Goal: Task Accomplishment & Management: Use online tool/utility

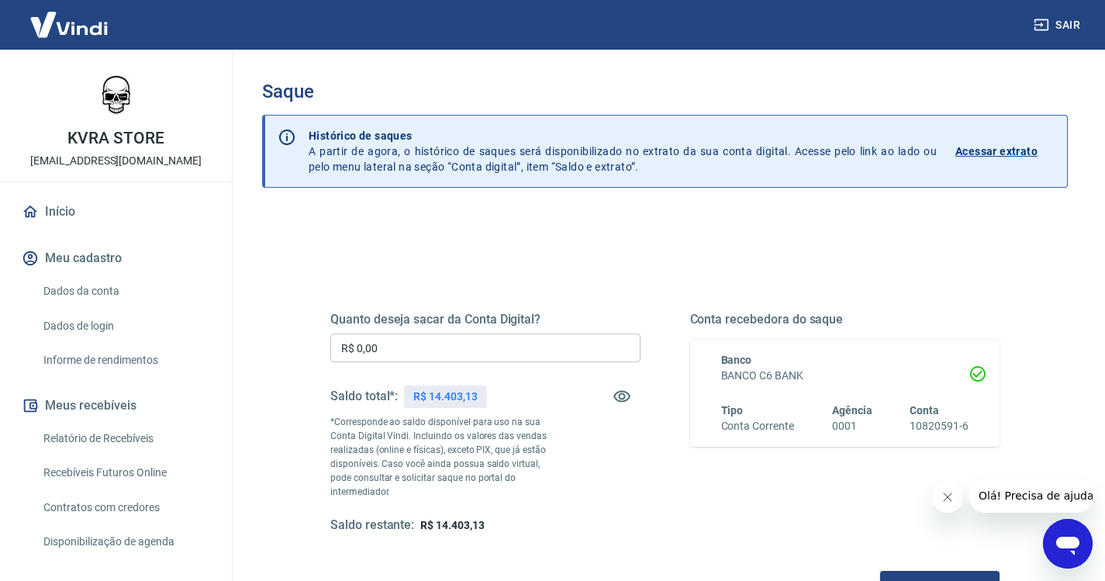
click at [442, 350] on input "R$ 0,00" at bounding box center [485, 347] width 310 height 29
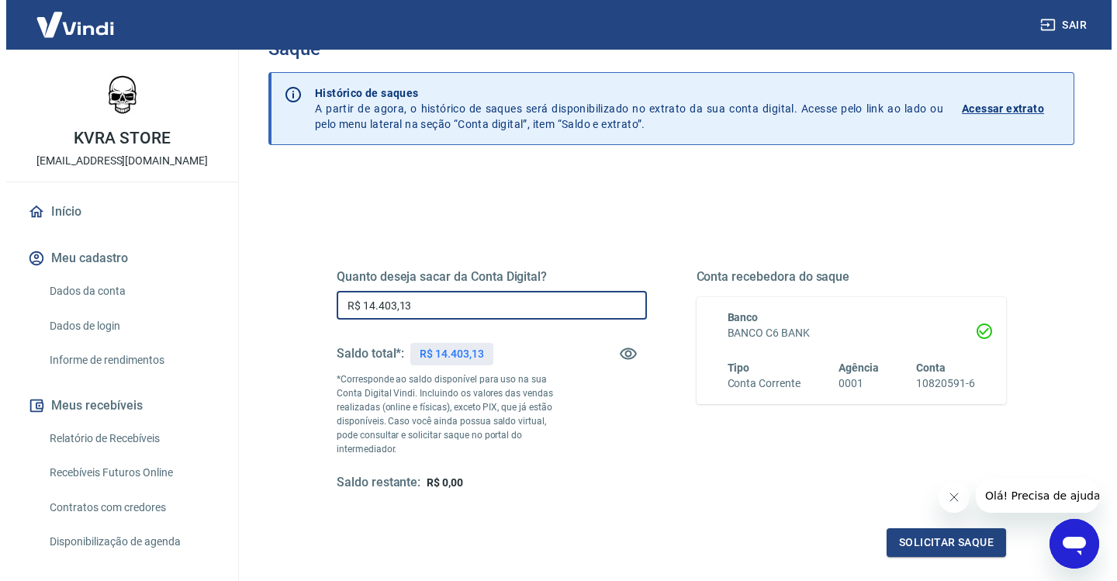
scroll to position [78, 0]
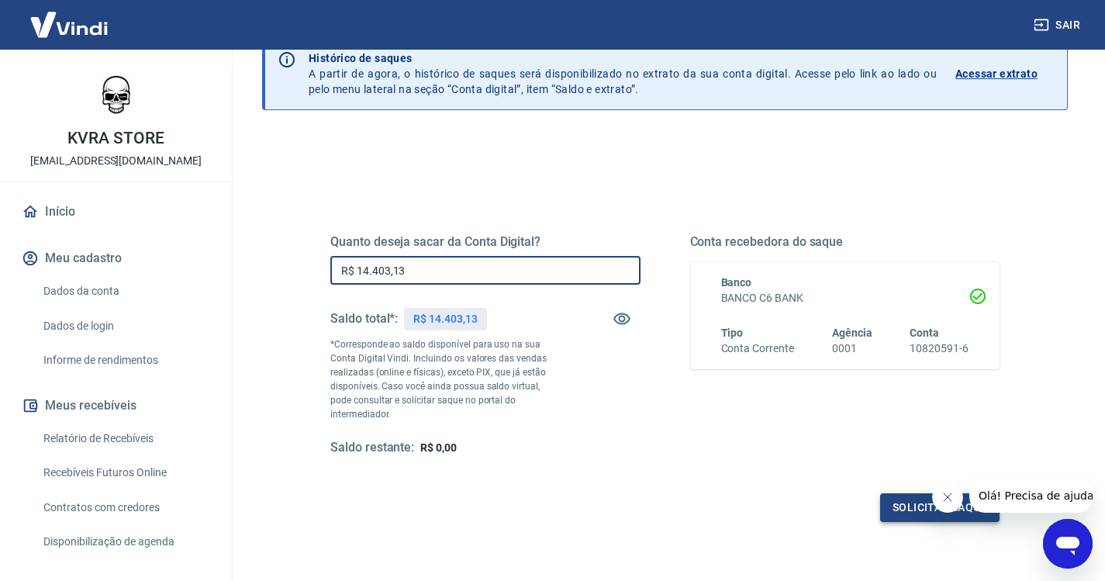
type input "R$ 14.403,13"
click at [899, 495] on button "Solicitar saque" at bounding box center [939, 507] width 119 height 29
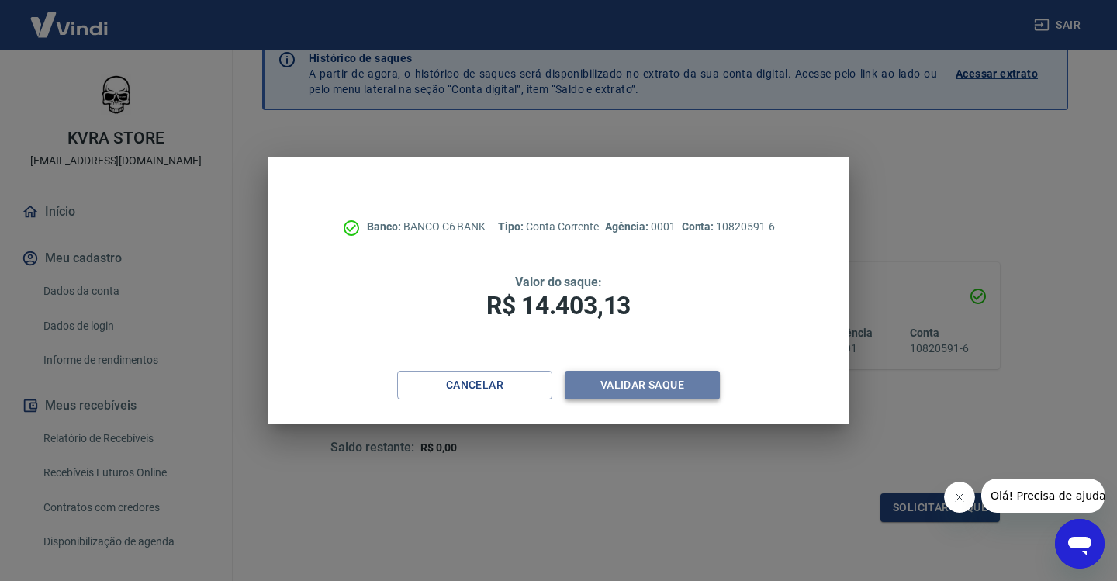
click at [628, 385] on button "Validar saque" at bounding box center [641, 385] width 155 height 29
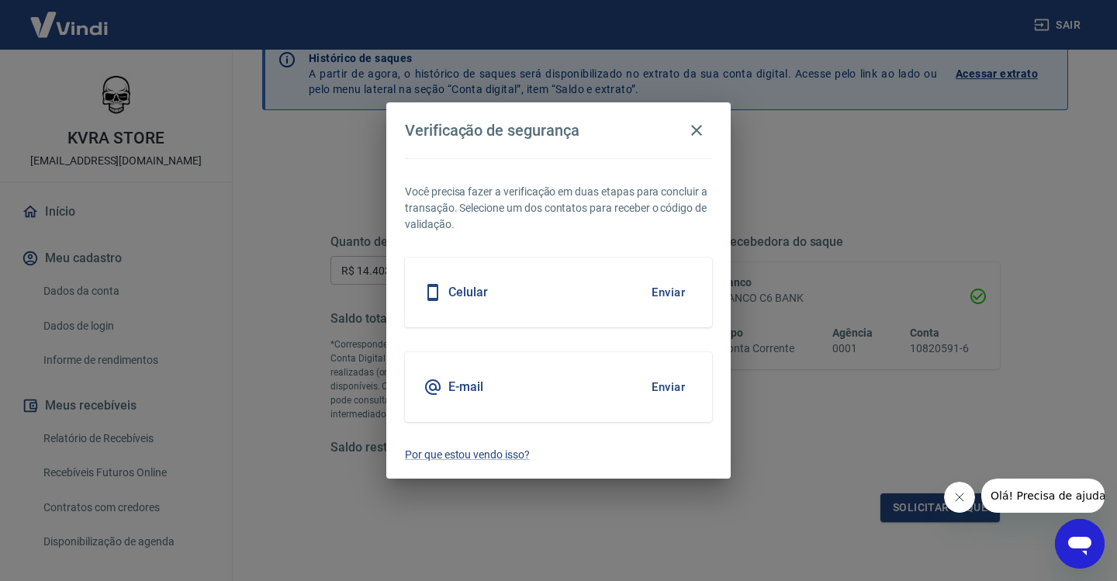
click at [467, 389] on h5 "E-mail" at bounding box center [465, 387] width 35 height 16
click at [668, 392] on button "Enviar" at bounding box center [668, 387] width 50 height 33
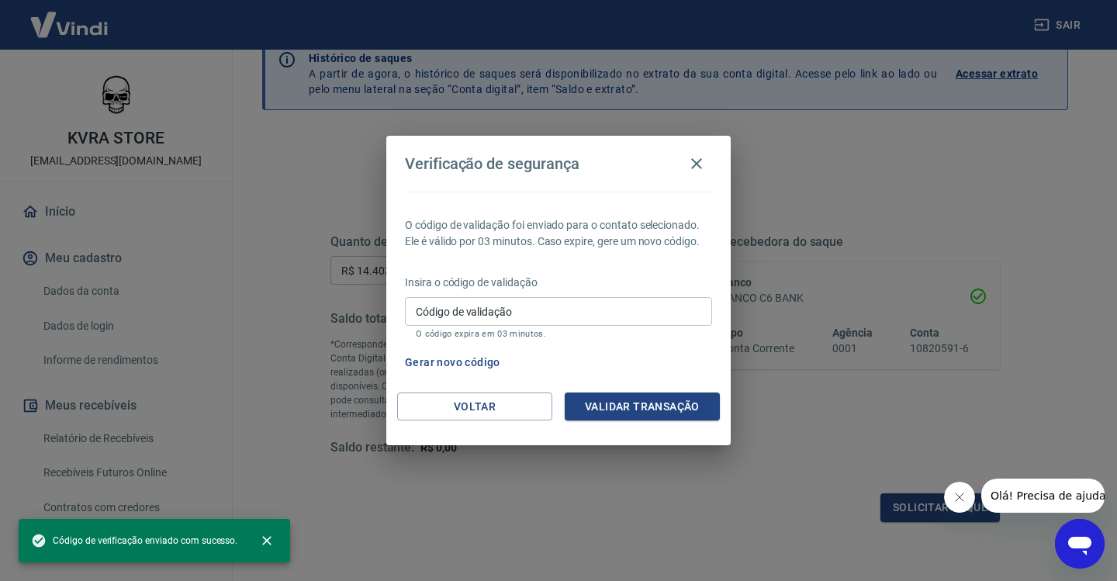
click at [468, 311] on input "Código de validação" at bounding box center [558, 311] width 307 height 29
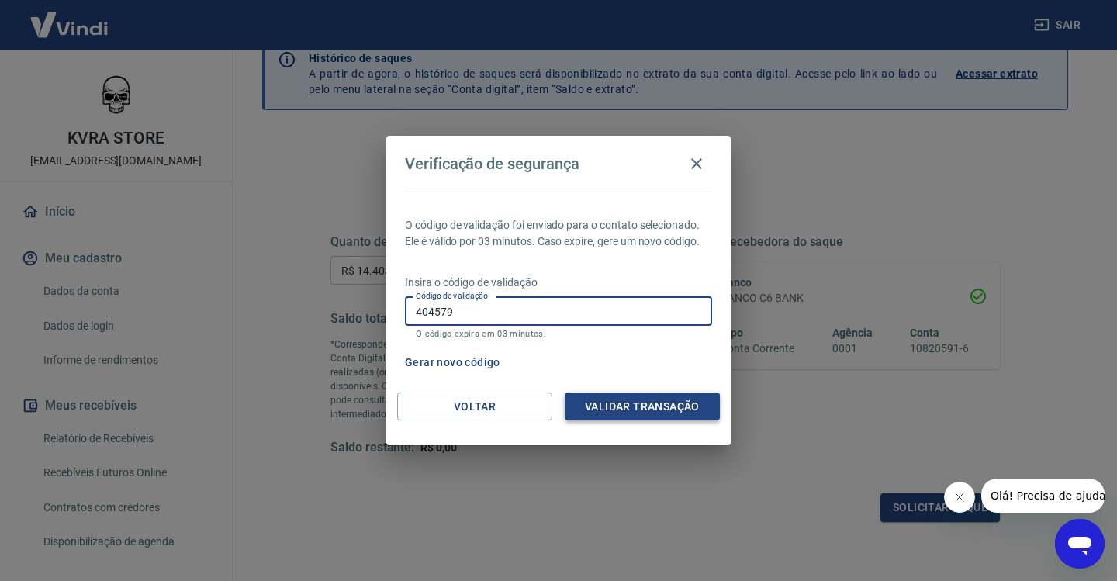
type input "404579"
click at [651, 406] on button "Validar transação" at bounding box center [641, 406] width 155 height 29
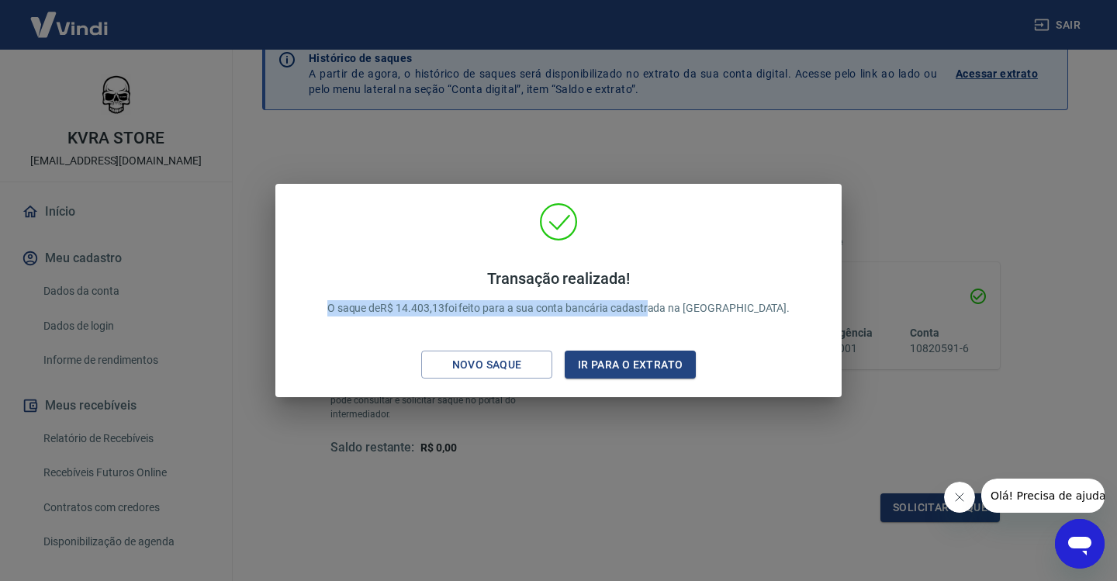
drag, startPoint x: 678, startPoint y: 266, endPoint x: 687, endPoint y: 328, distance: 62.6
click at [687, 328] on div "Transação realizada! O saque de R$ 14.403,13 foi feito para a sua conta bancári…" at bounding box center [559, 293] width 500 height 78
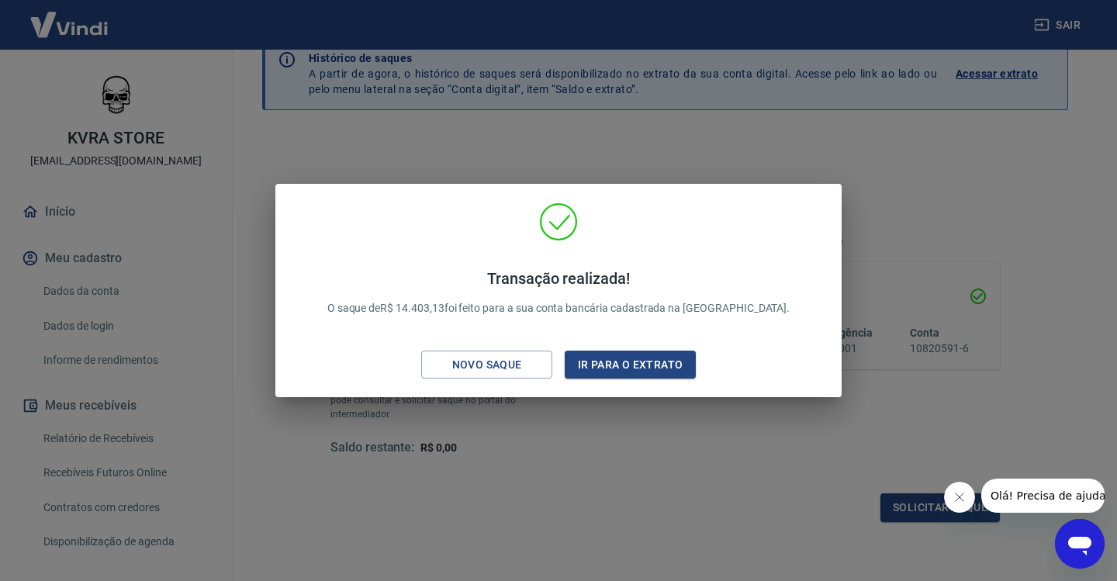
drag, startPoint x: 419, startPoint y: 219, endPoint x: 419, endPoint y: 257, distance: 38.0
click at [419, 257] on div "Transação realizada! O saque de R$ 14.403,13 foi feito para a sua conta bancári…" at bounding box center [558, 293] width 541 height 183
click at [623, 370] on button "Ir para o extrato" at bounding box center [629, 364] width 131 height 29
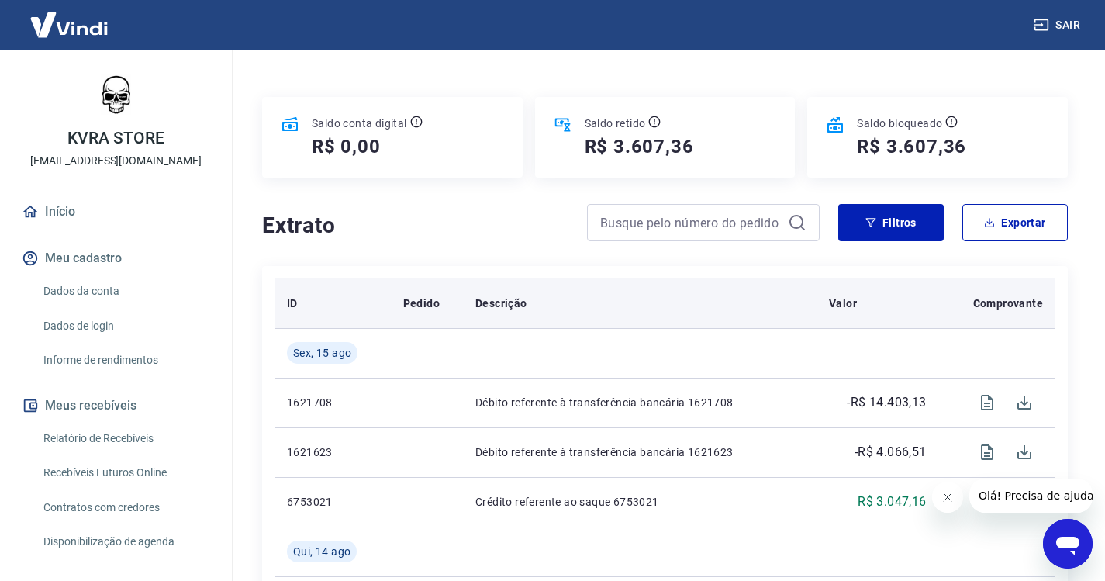
scroll to position [233, 0]
